Goal: Task Accomplishment & Management: Manage account settings

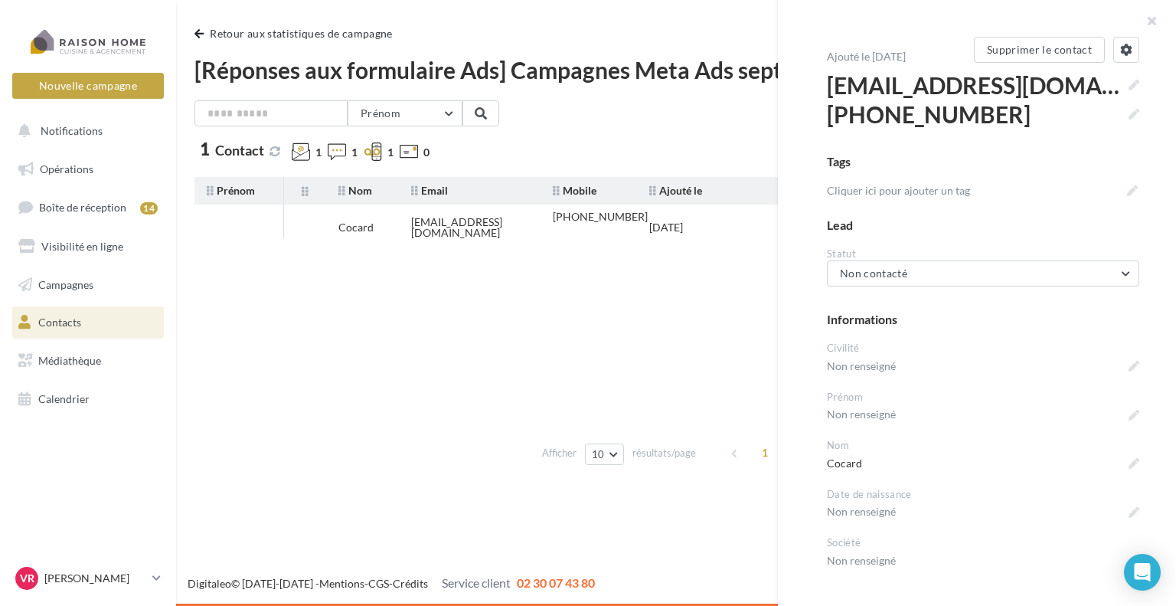
click at [583, 414] on tbody "Cocard [EMAIL_ADDRESS][DOMAIN_NAME] [PHONE_NUMBER] [DATE]" at bounding box center [675, 319] width 963 height 230
click at [1120, 54] on icon at bounding box center [1126, 50] width 12 height 12
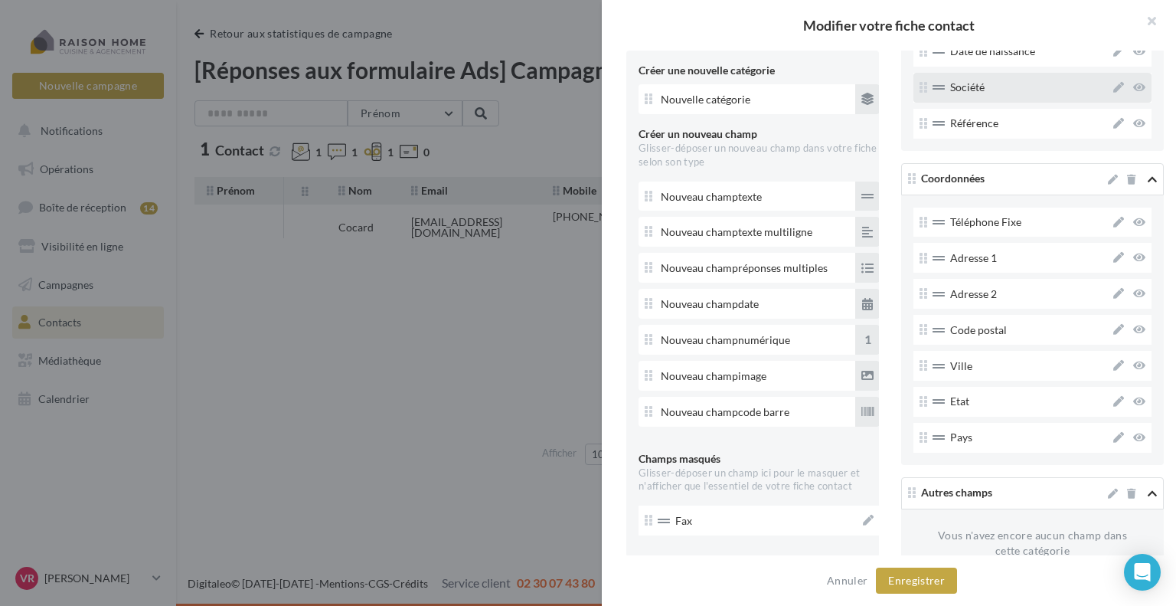
scroll to position [338, 0]
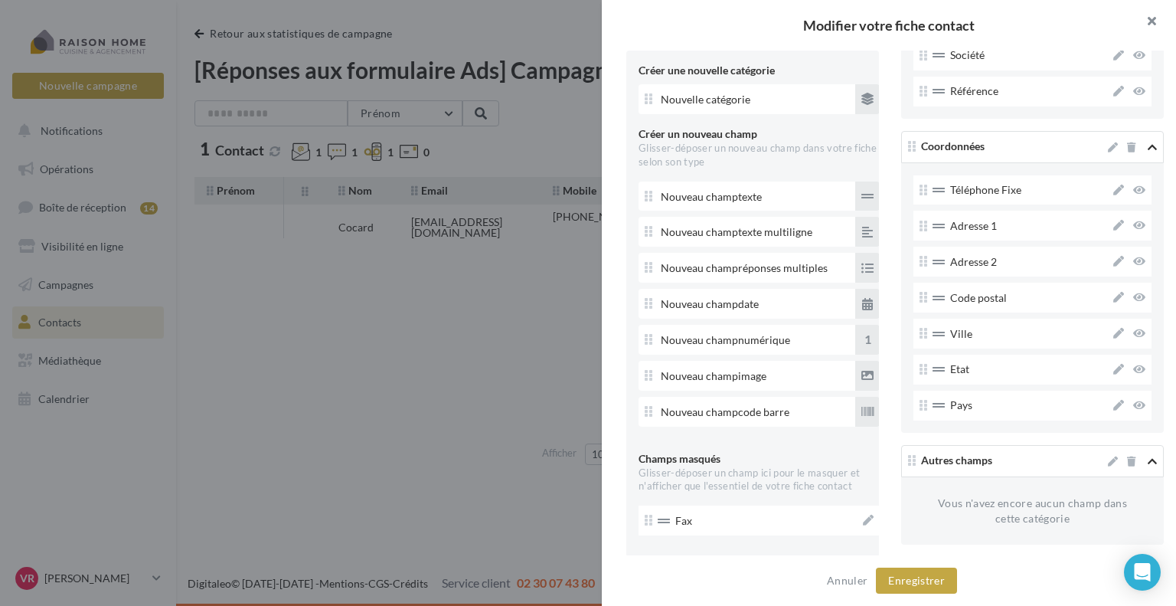
click at [1155, 22] on button "button" at bounding box center [1145, 23] width 61 height 46
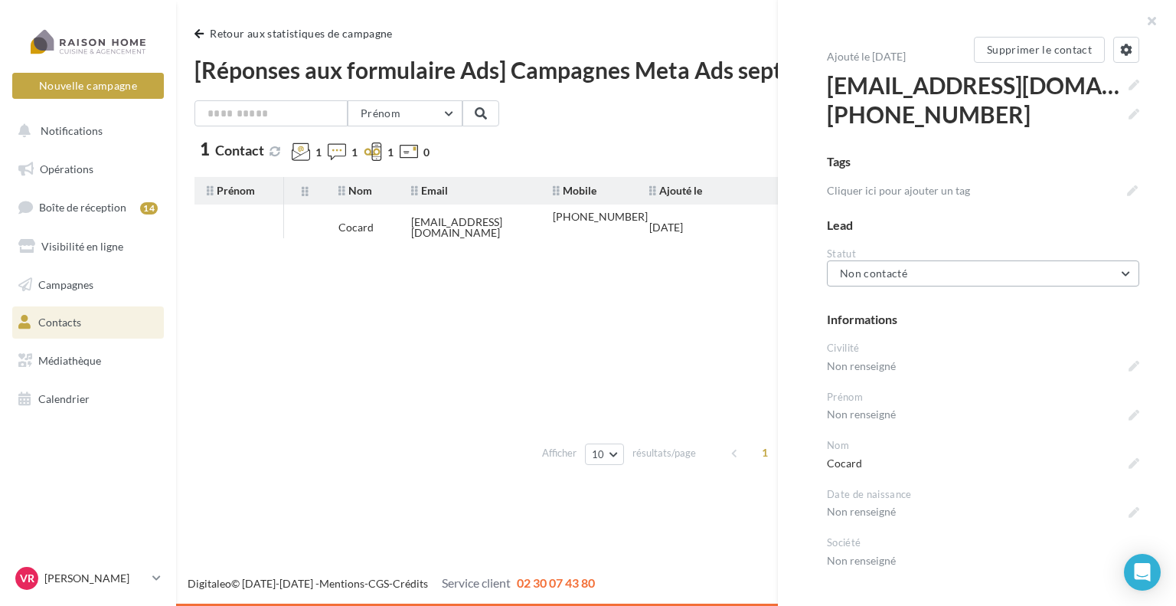
click at [930, 280] on button "Non contacté" at bounding box center [983, 273] width 312 height 26
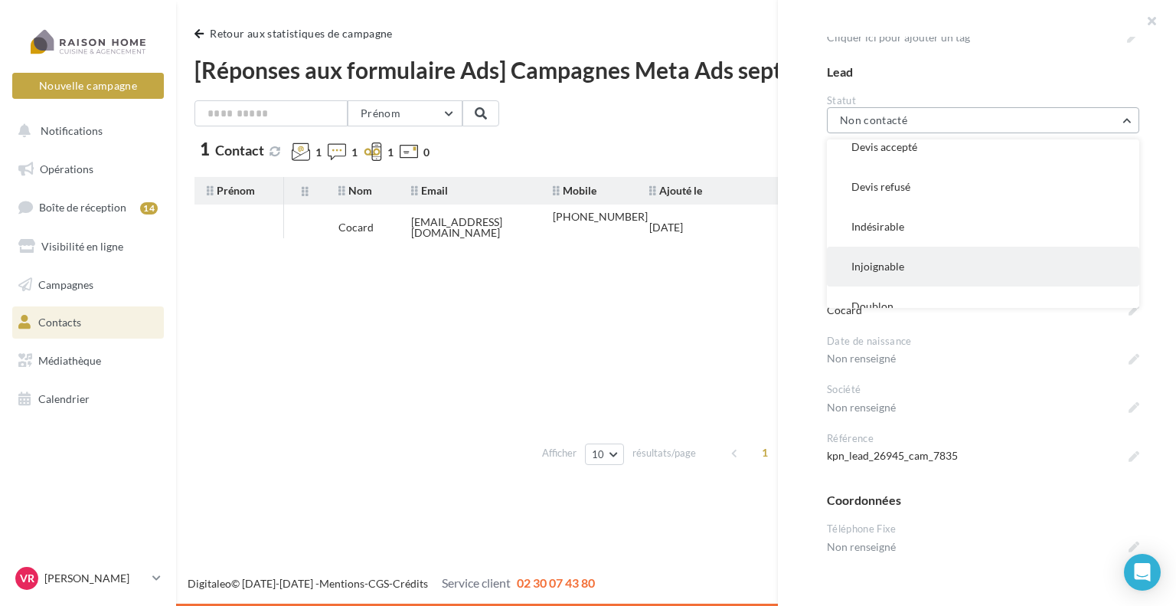
scroll to position [190, 0]
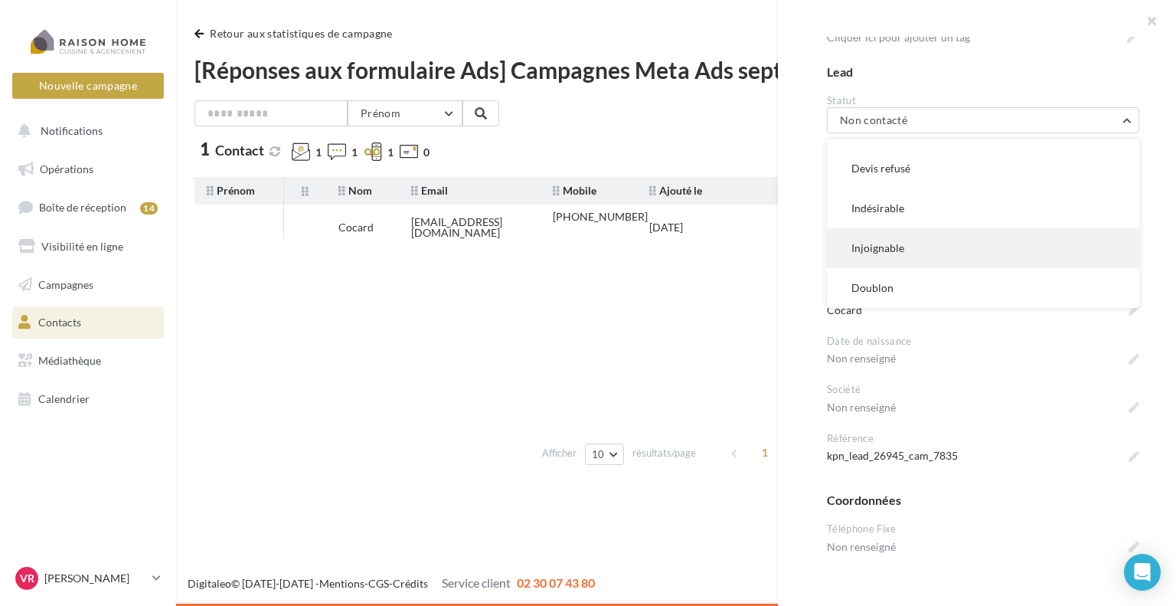
click at [922, 256] on button "Injoignable" at bounding box center [983, 248] width 312 height 40
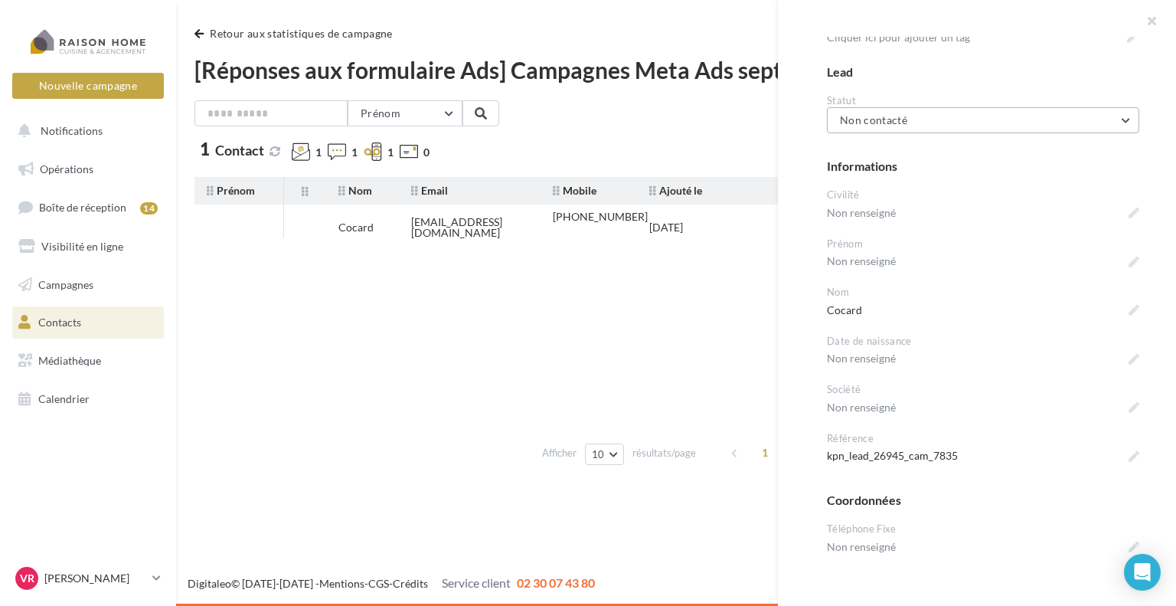
click at [907, 132] on button "Non contacté" at bounding box center [983, 120] width 312 height 26
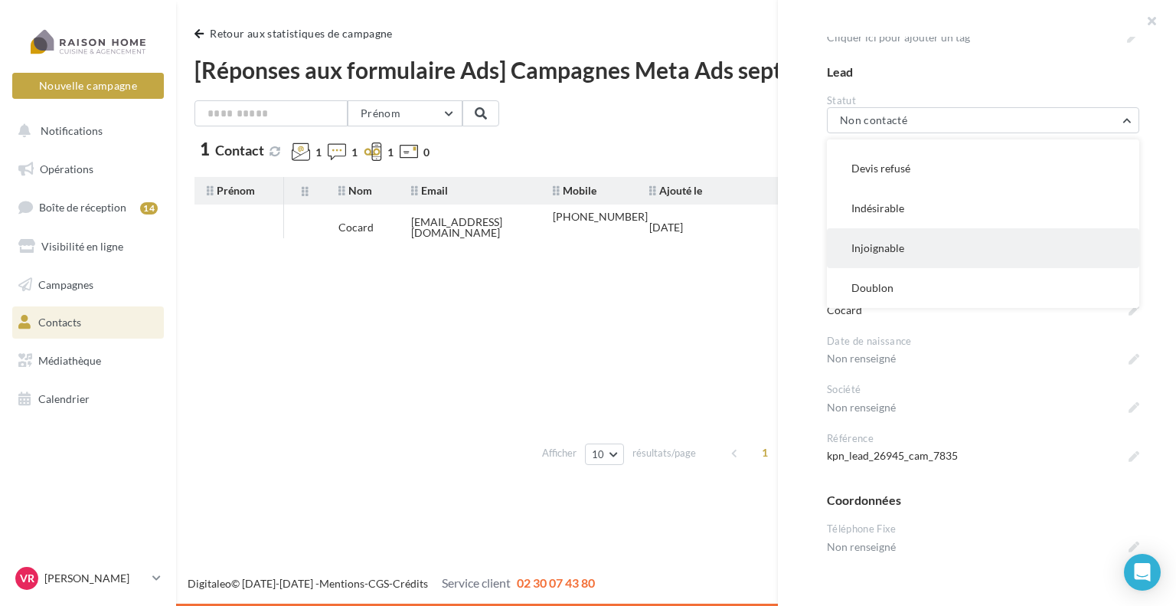
click at [906, 244] on button "Injoignable" at bounding box center [983, 248] width 312 height 40
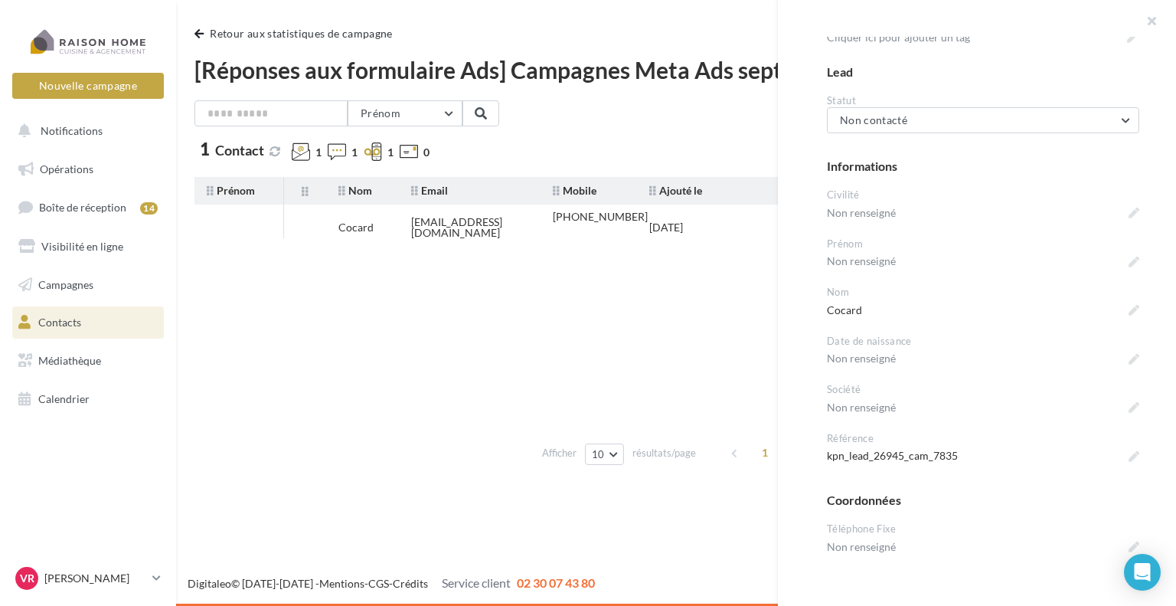
click at [545, 350] on tbody "Cocard twing0311@hotmail.com +33677986433 17/09/2025" at bounding box center [675, 319] width 963 height 230
click at [1154, 18] on button "button" at bounding box center [1145, 23] width 61 height 46
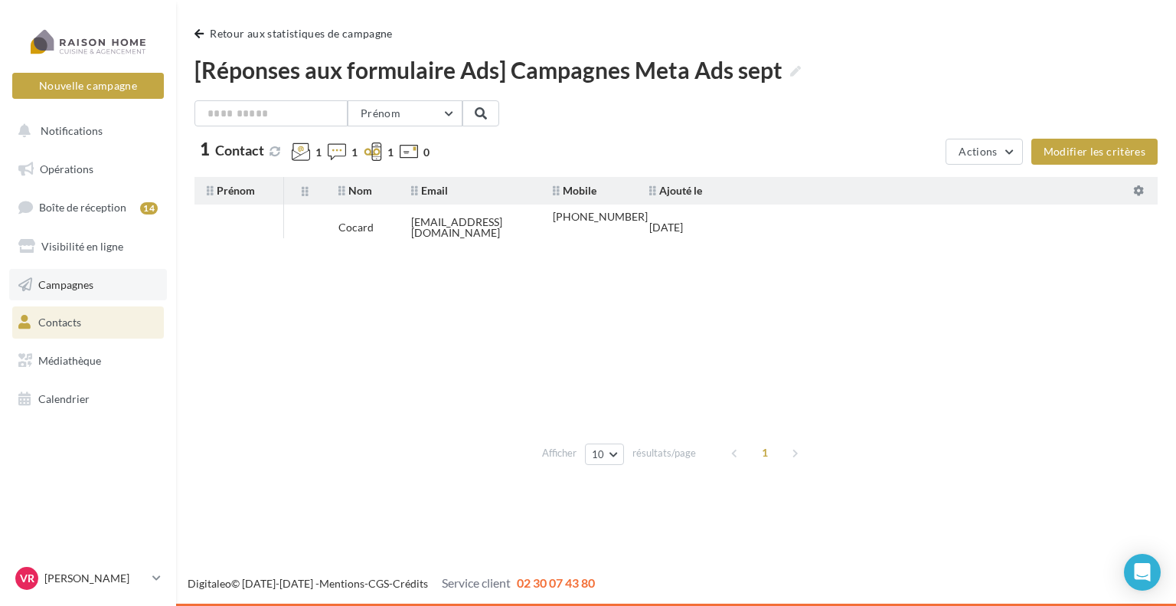
click at [88, 291] on link "Campagnes" at bounding box center [88, 285] width 158 height 32
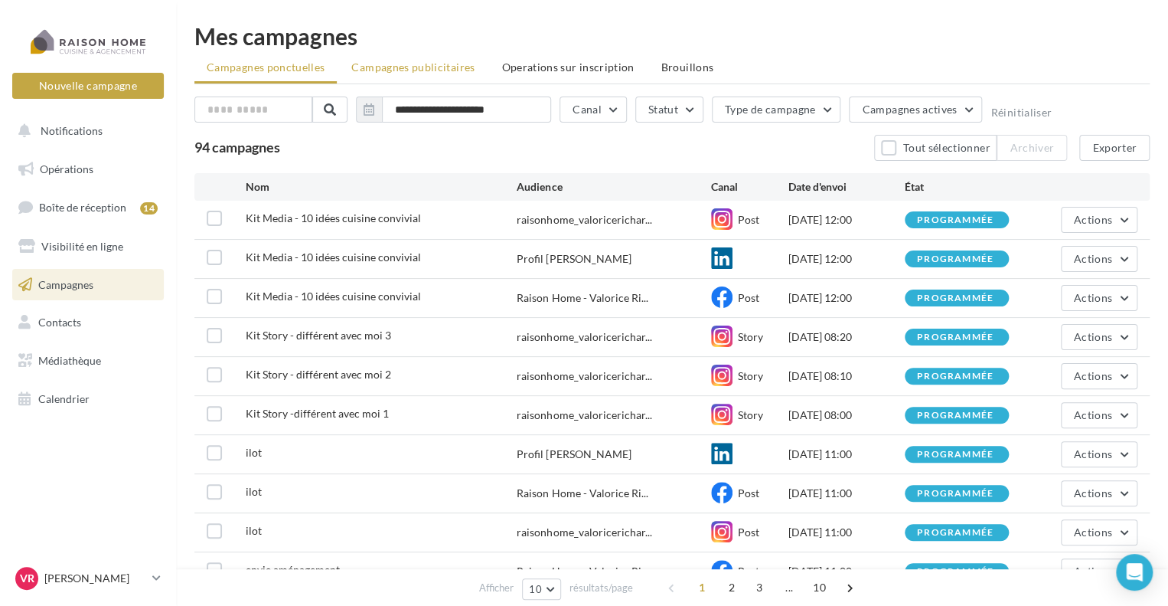
click at [389, 70] on span "Campagnes publicitaires" at bounding box center [412, 66] width 123 height 13
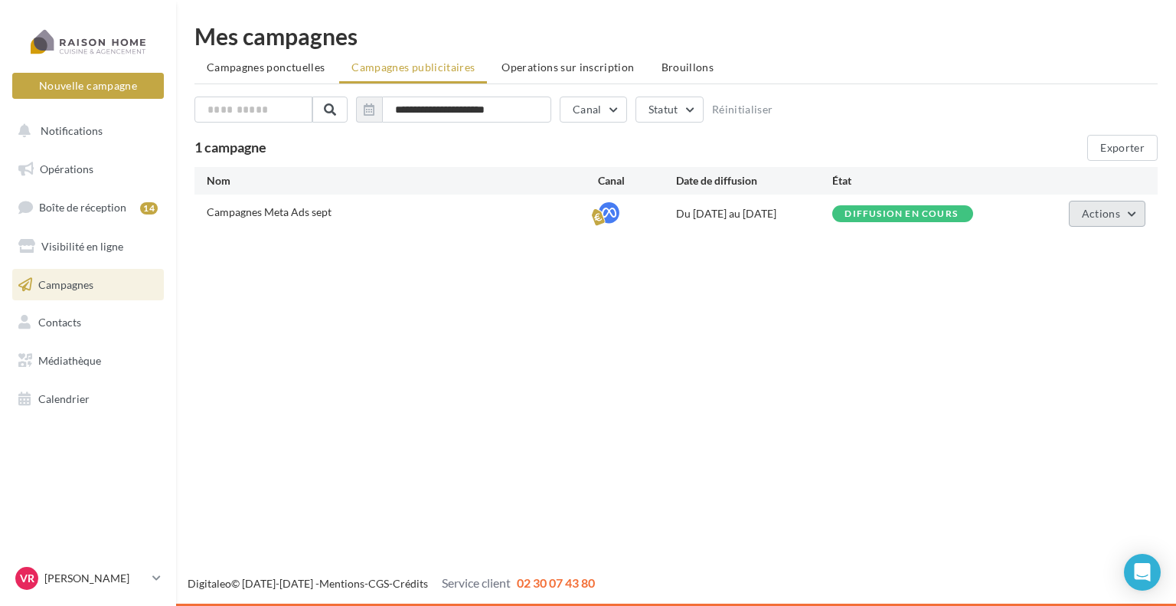
click at [1107, 215] on span "Actions" at bounding box center [1101, 213] width 38 height 13
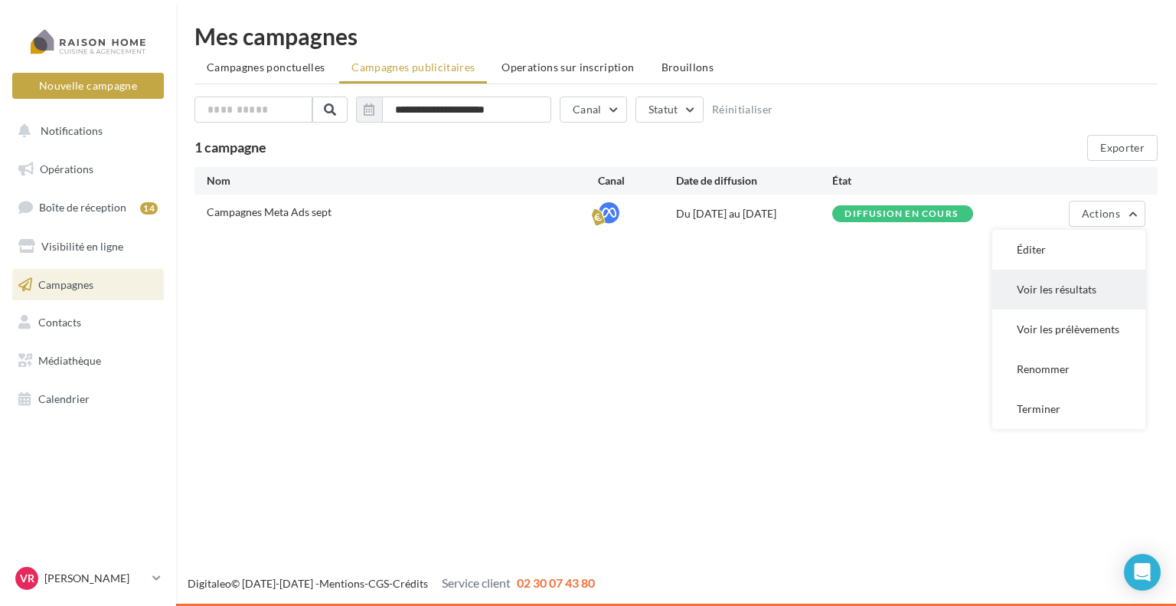
click at [1072, 287] on button "Voir les résultats" at bounding box center [1068, 289] width 153 height 40
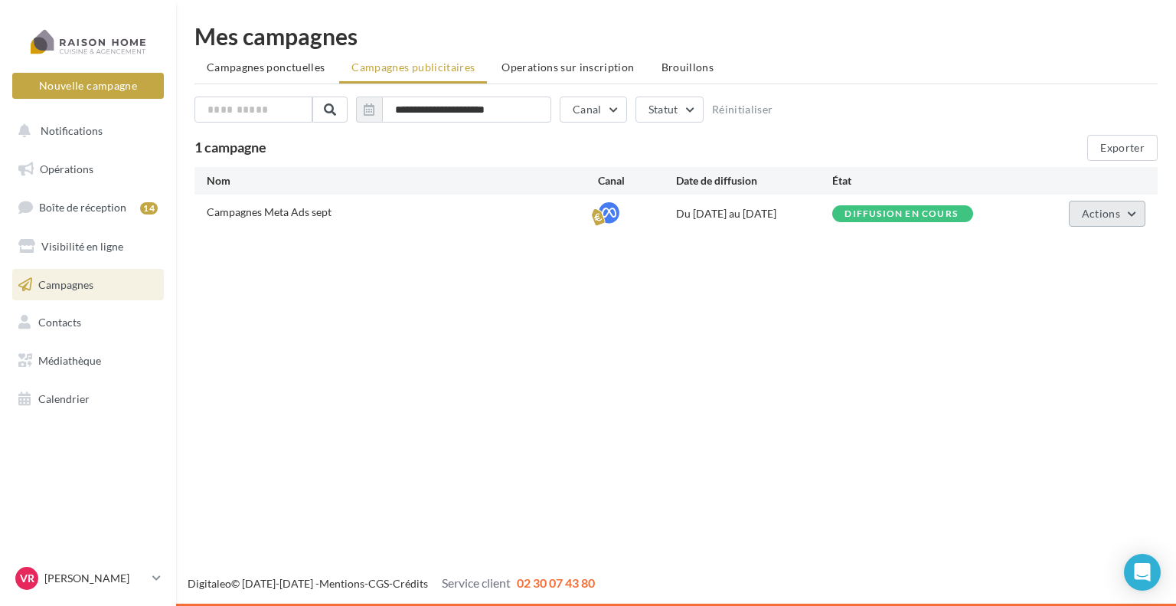
click at [1137, 217] on button "Actions" at bounding box center [1107, 214] width 77 height 26
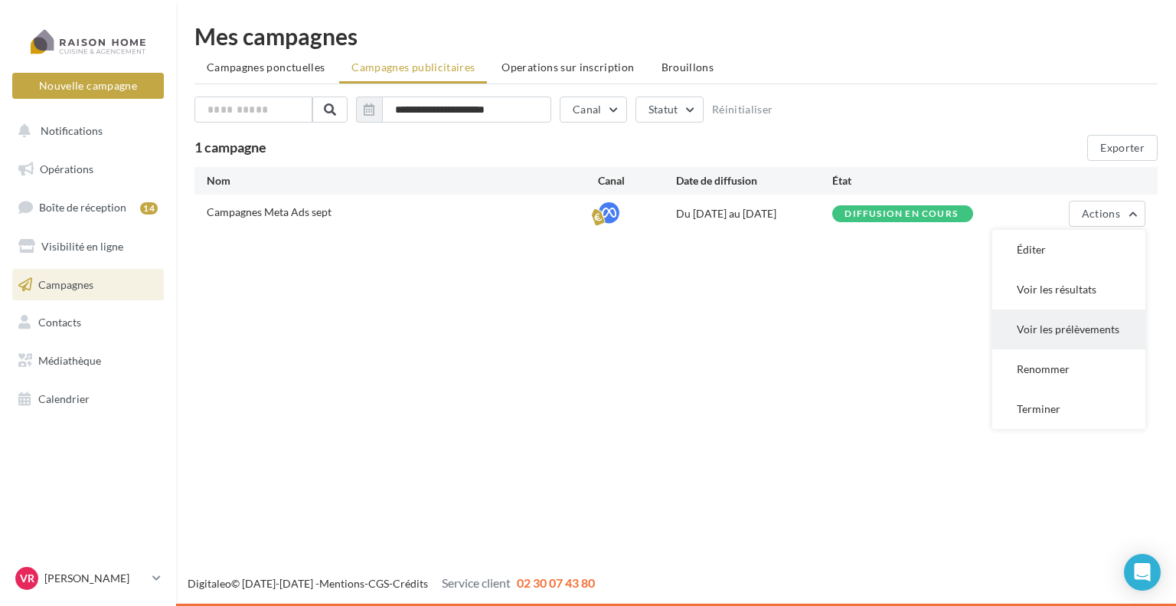
click at [1071, 335] on button "Voir les prélèvements" at bounding box center [1068, 329] width 153 height 40
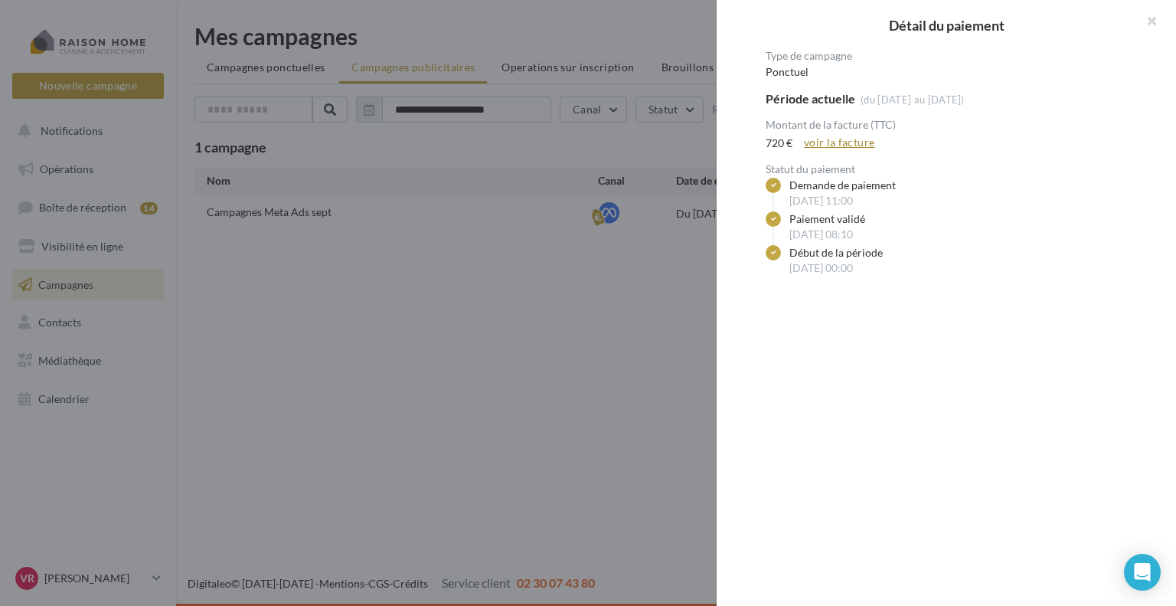
click at [821, 141] on link "voir la facture" at bounding box center [839, 142] width 83 height 18
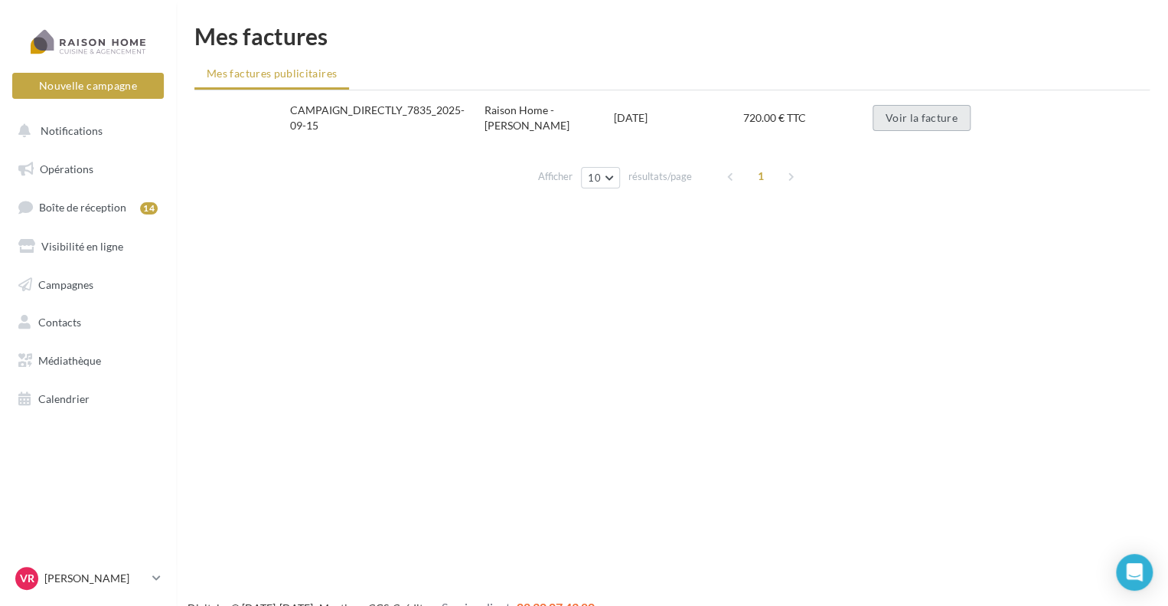
click at [916, 128] on button "Voir la facture" at bounding box center [922, 118] width 98 height 26
click at [90, 214] on link "Boîte de réception 14" at bounding box center [88, 207] width 158 height 33
